Goal: Task Accomplishment & Management: Complete application form

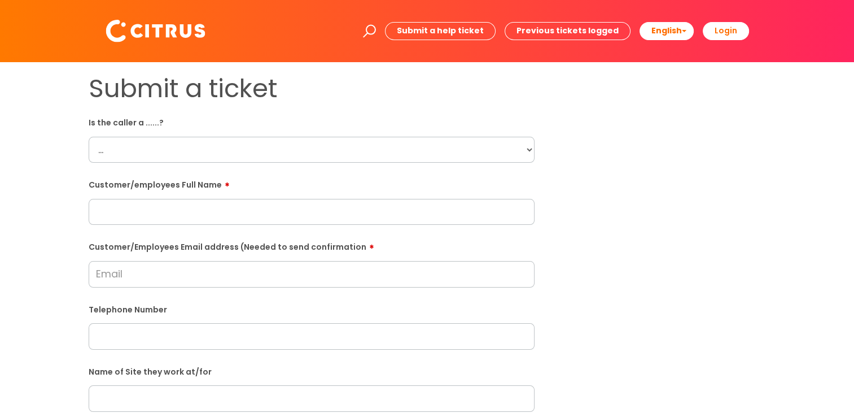
click at [257, 143] on select "... Citrus Customer Citrus Employee [DEMOGRAPHIC_DATA] Supplier" at bounding box center [312, 150] width 446 height 26
select select "Citrus Employee"
click at [89, 137] on select "... Citrus Customer Citrus Employee [DEMOGRAPHIC_DATA] Supplier" at bounding box center [312, 150] width 446 height 26
click at [171, 212] on input "text" at bounding box center [312, 212] width 446 height 26
click at [155, 217] on input "text" at bounding box center [312, 212] width 446 height 26
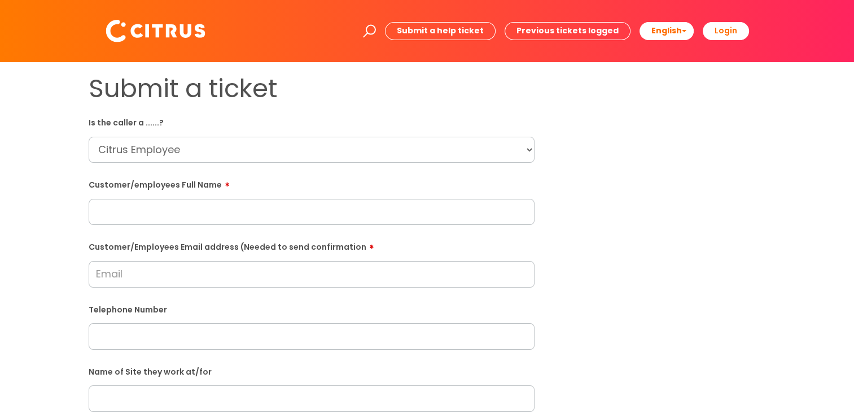
paste input "[PERSON_NAME]"
click at [275, 215] on input "[PERSON_NAME]" at bounding box center [312, 212] width 446 height 26
paste input "[PERSON_NAME]"
type input "[PERSON_NAME] on behalf of [PERSON_NAME]"
click at [267, 270] on input "Customer/Employees Email address (Needed to send confirmation" at bounding box center [312, 274] width 446 height 26
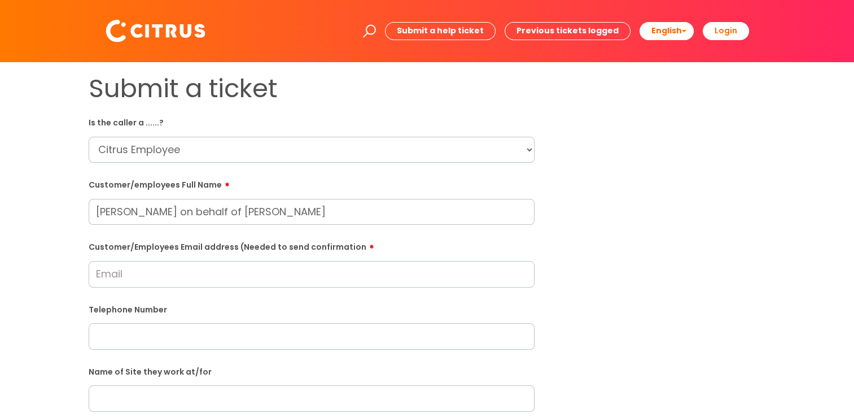
click at [174, 260] on div "Customer/Employees Email address (Needed to send confirmation" at bounding box center [312, 262] width 446 height 50
click at [183, 273] on input "Customer/Employees Email address (Needed to send confirmation" at bounding box center [312, 274] width 446 height 26
paste input "[EMAIL_ADDRESS][DOMAIN_NAME]"
type input "[EMAIL_ADDRESS][DOMAIN_NAME]"
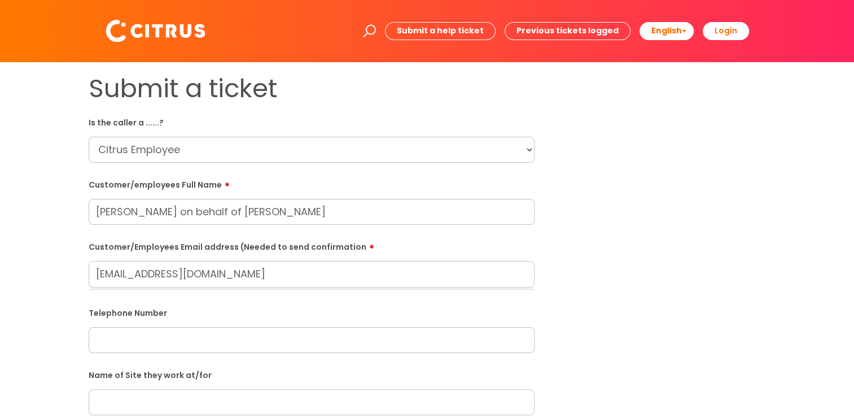
click at [672, 233] on div "Submit a ticket Is the caller a ......? ... Citrus Customer Citrus Employee [DE…" at bounding box center [427, 400] width 694 height 654
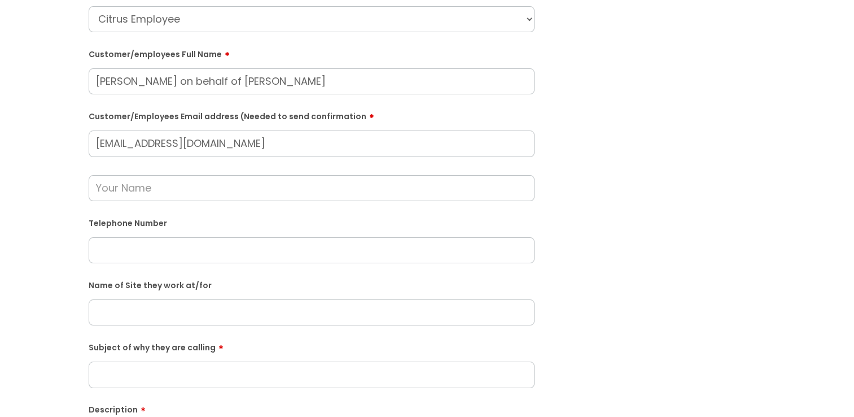
scroll to position [113, 0]
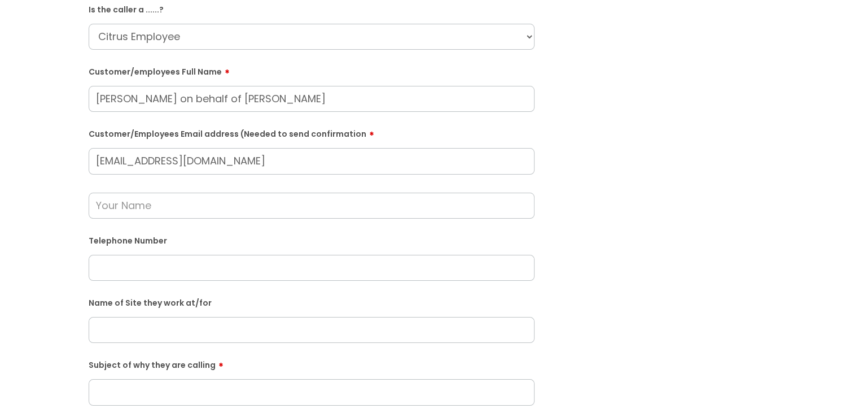
click at [171, 207] on input "text" at bounding box center [312, 206] width 446 height 26
type input "J"
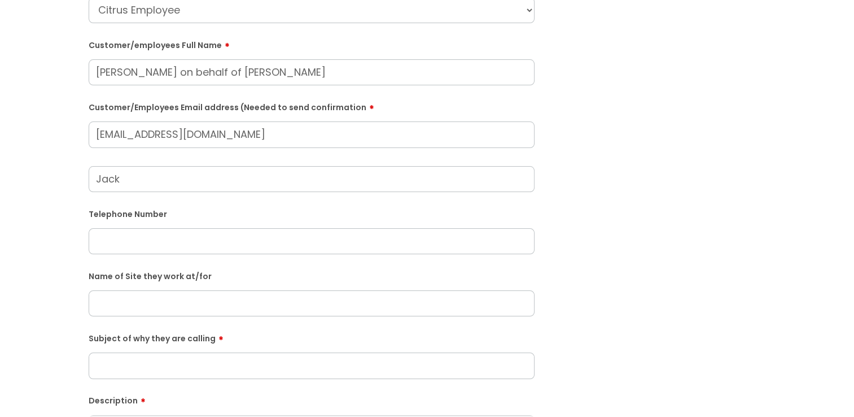
scroll to position [226, 0]
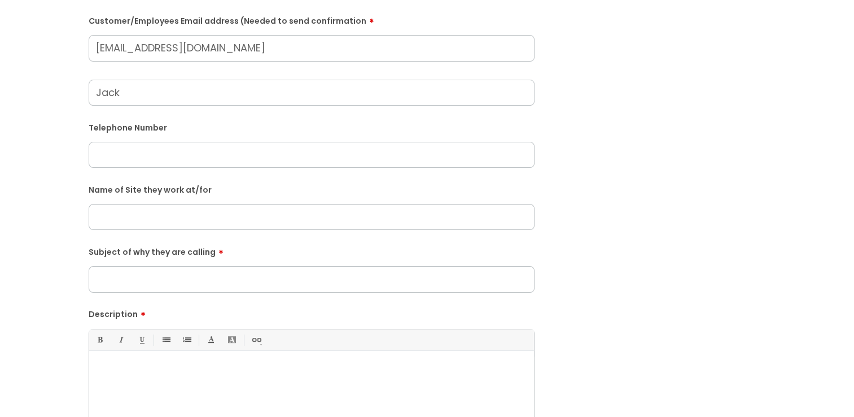
type input "Jack"
